Goal: Go to known website: Access a specific website the user already knows

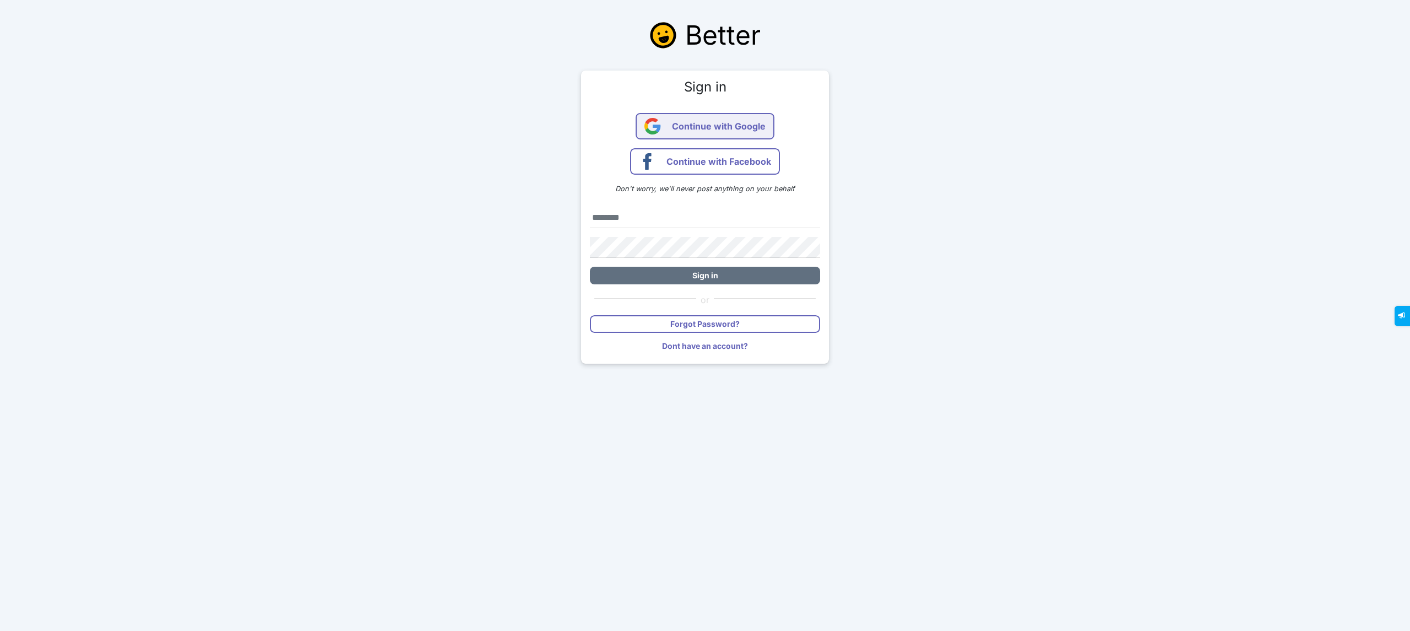
click at [732, 133] on span "Continue with Google" at bounding box center [719, 126] width 94 height 26
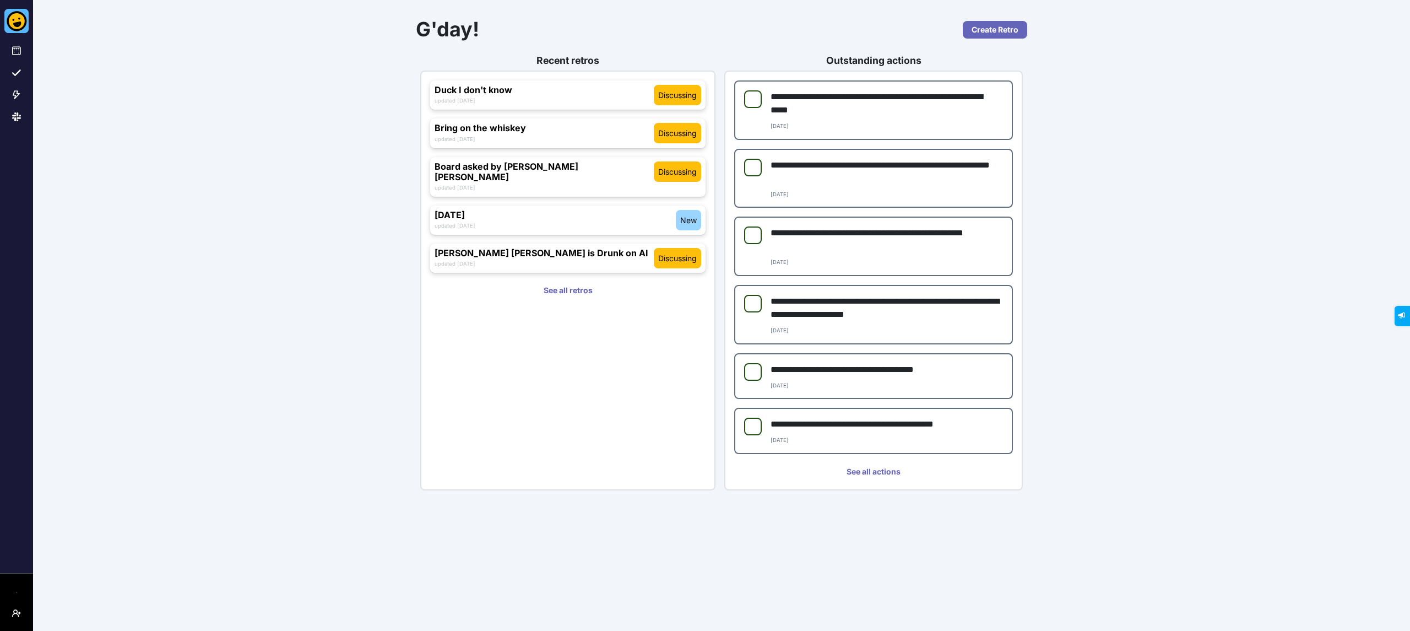
click at [1234, 283] on div "**********" at bounding box center [721, 315] width 1377 height 631
click at [1296, 142] on div "**********" at bounding box center [721, 315] width 1377 height 631
